Goal: Task Accomplishment & Management: Use online tool/utility

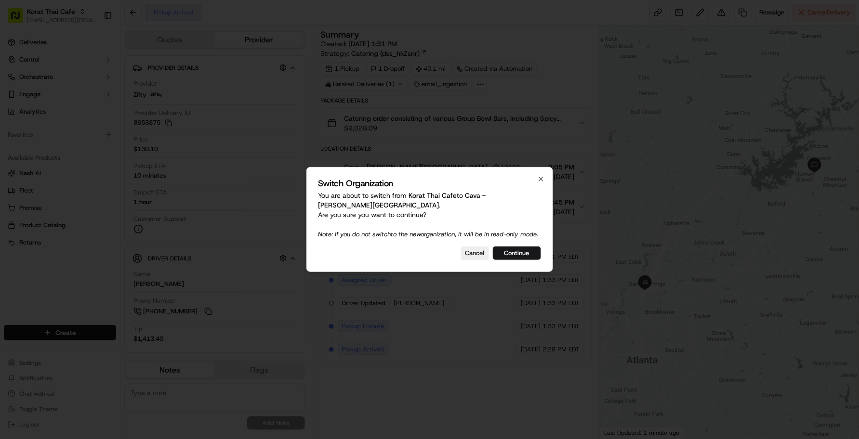
click at [527, 237] on p "You are about to switch from [GEOGRAPHIC_DATA] to [GEOGRAPHIC_DATA][PERSON_NAME…" at bounding box center [429, 215] width 223 height 48
click at [523, 247] on button "Continue" at bounding box center [517, 253] width 48 height 13
